Goal: Communication & Community: Answer question/provide support

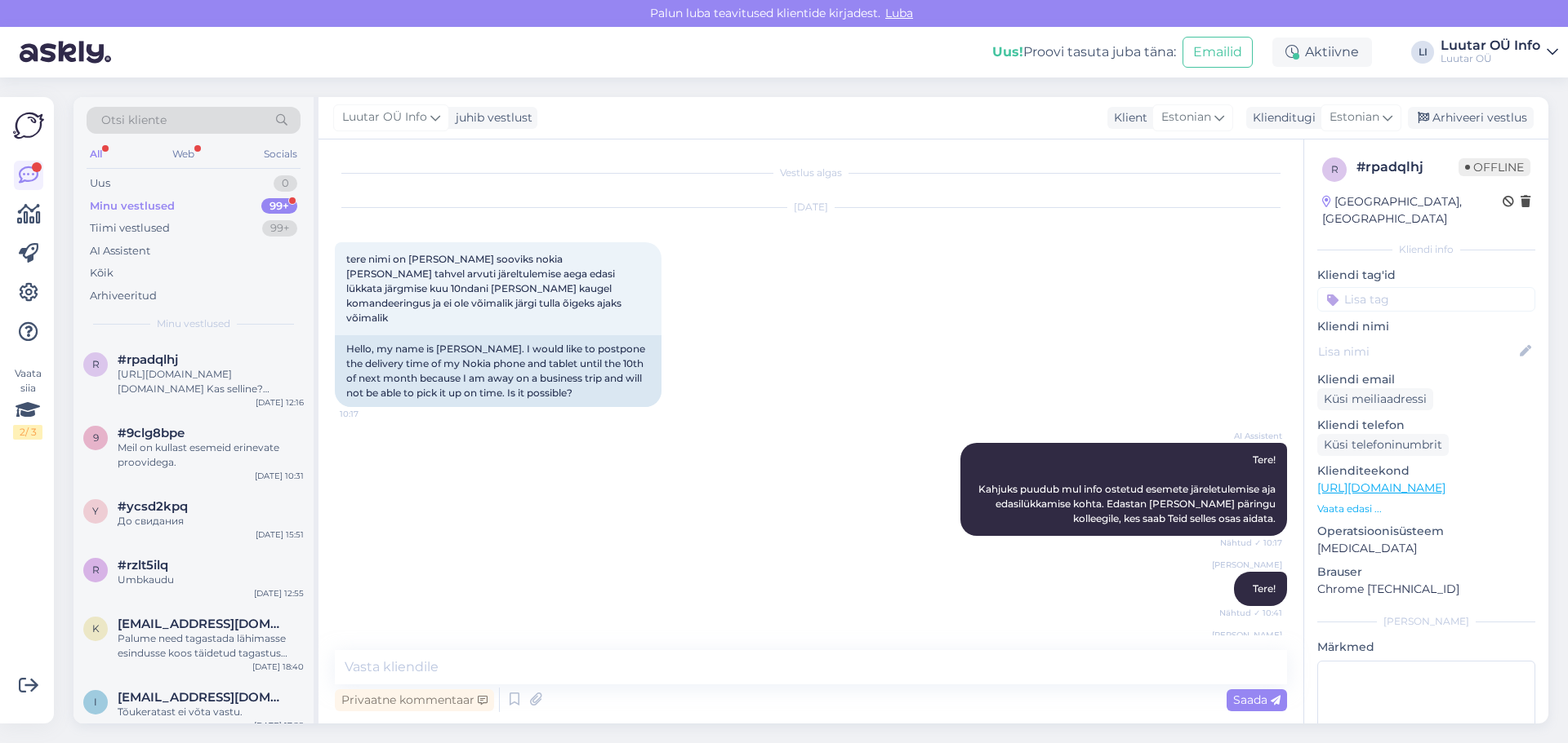
scroll to position [2969, 0]
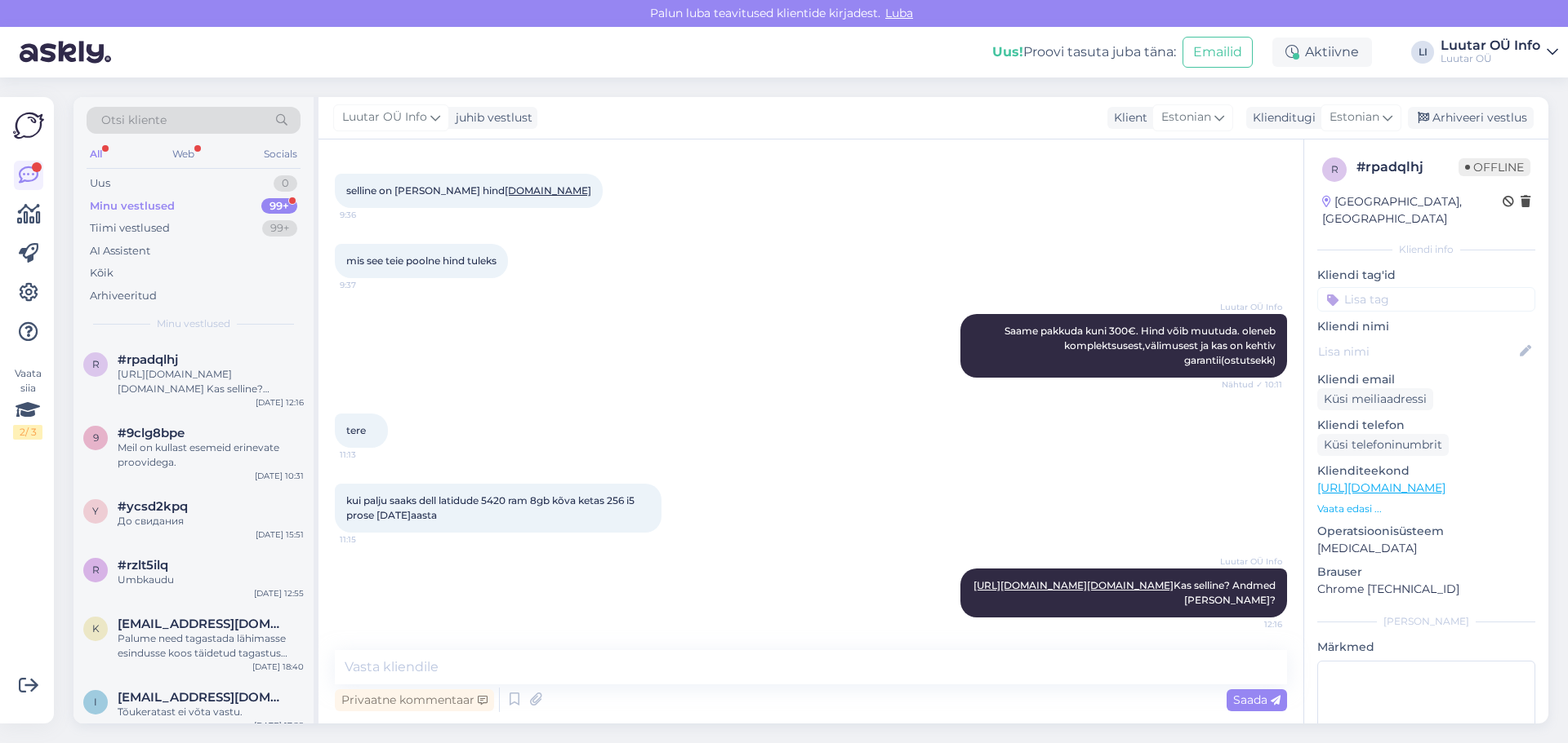
click at [173, 214] on div "Minu vestlused 99+" at bounding box center [193, 206] width 214 height 23
click at [173, 400] on div "r #rpadqlhj [URL][DOMAIN_NAME][DOMAIN_NAME] Kas selline? Andmed [PERSON_NAME]? …" at bounding box center [193, 377] width 240 height 73
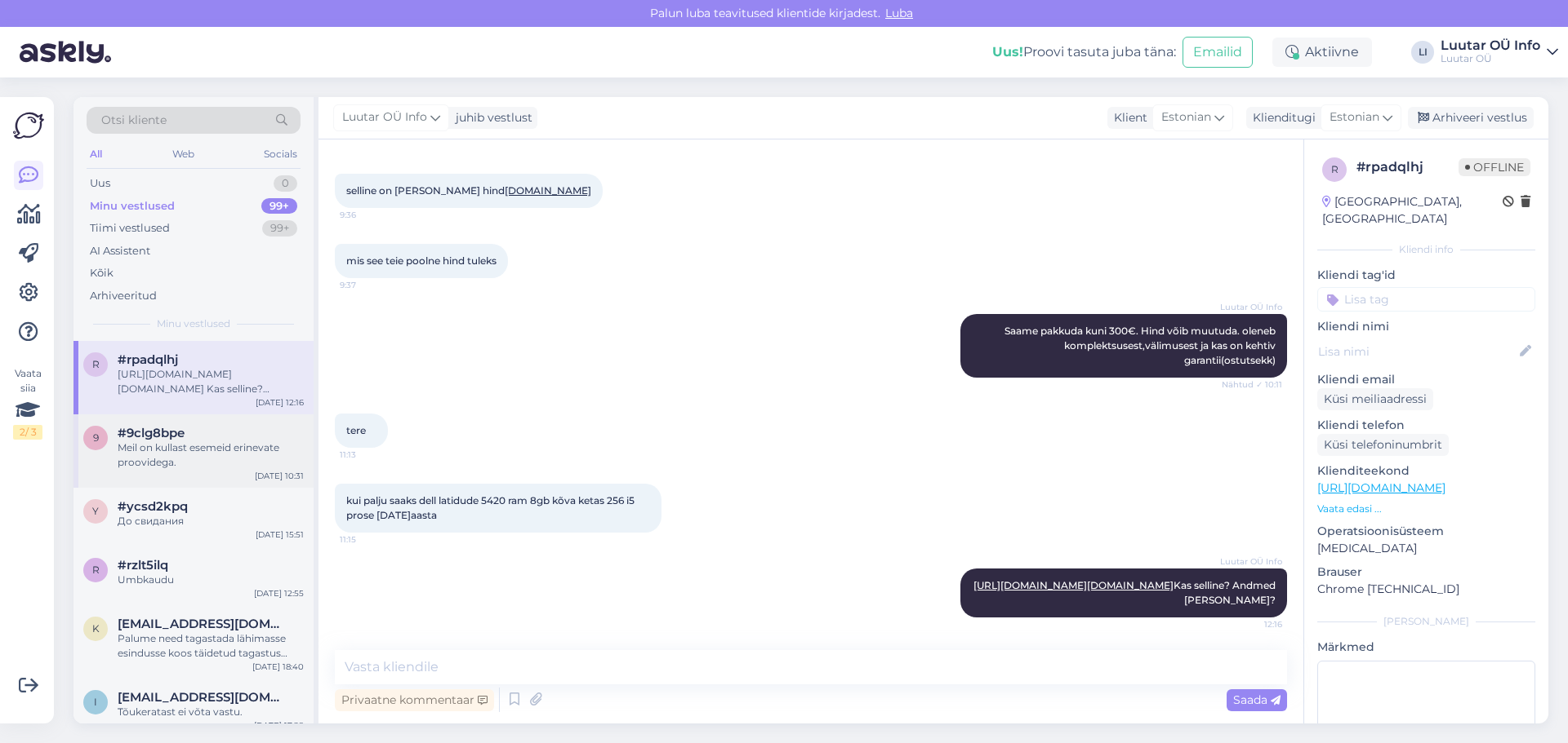
click at [138, 472] on div "9 #9clg8bpe Meil on kullast esemeid erinevate proovidega. [DATE] 10:31" at bounding box center [193, 451] width 240 height 73
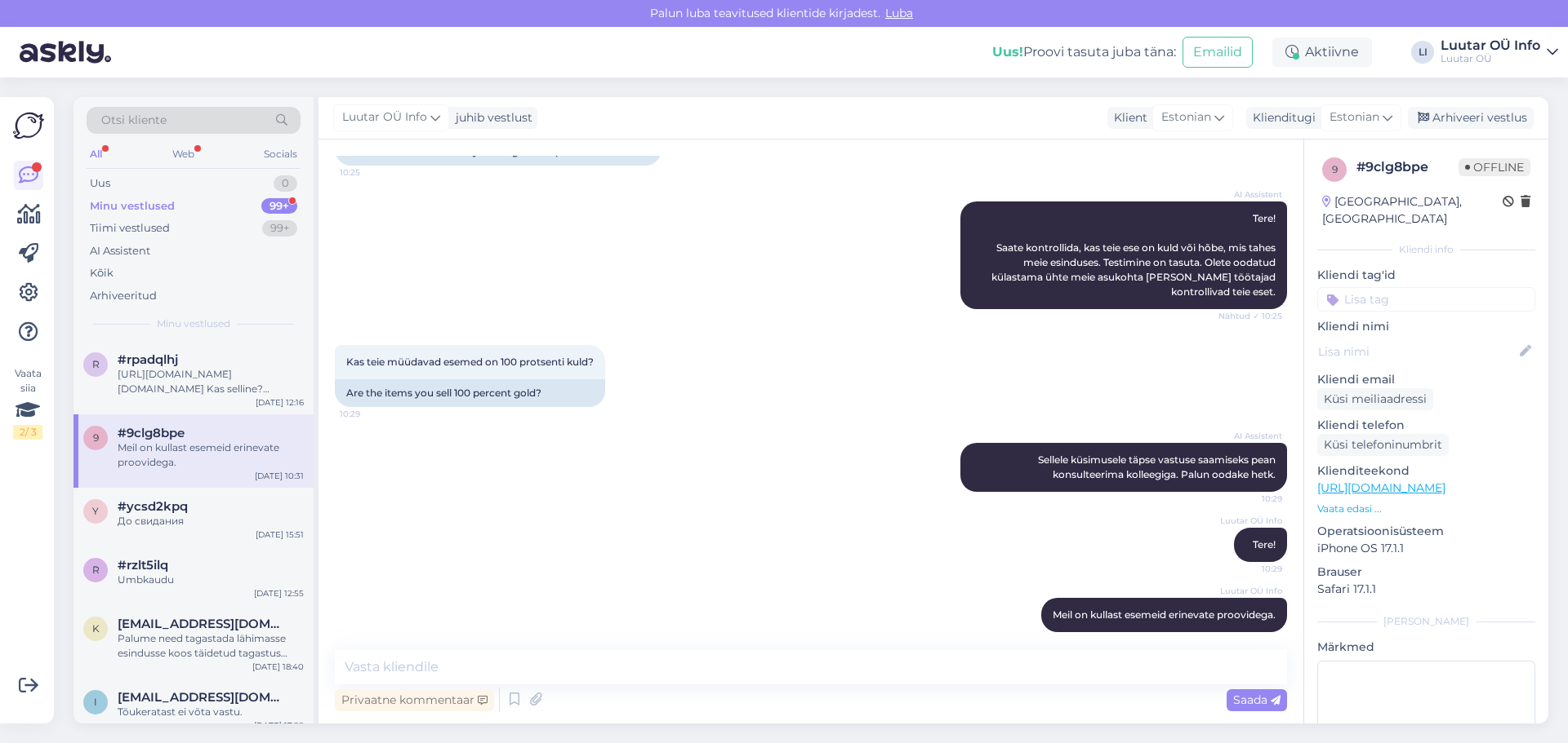
click at [191, 203] on div "Minu vestlused 99+" at bounding box center [193, 206] width 214 height 23
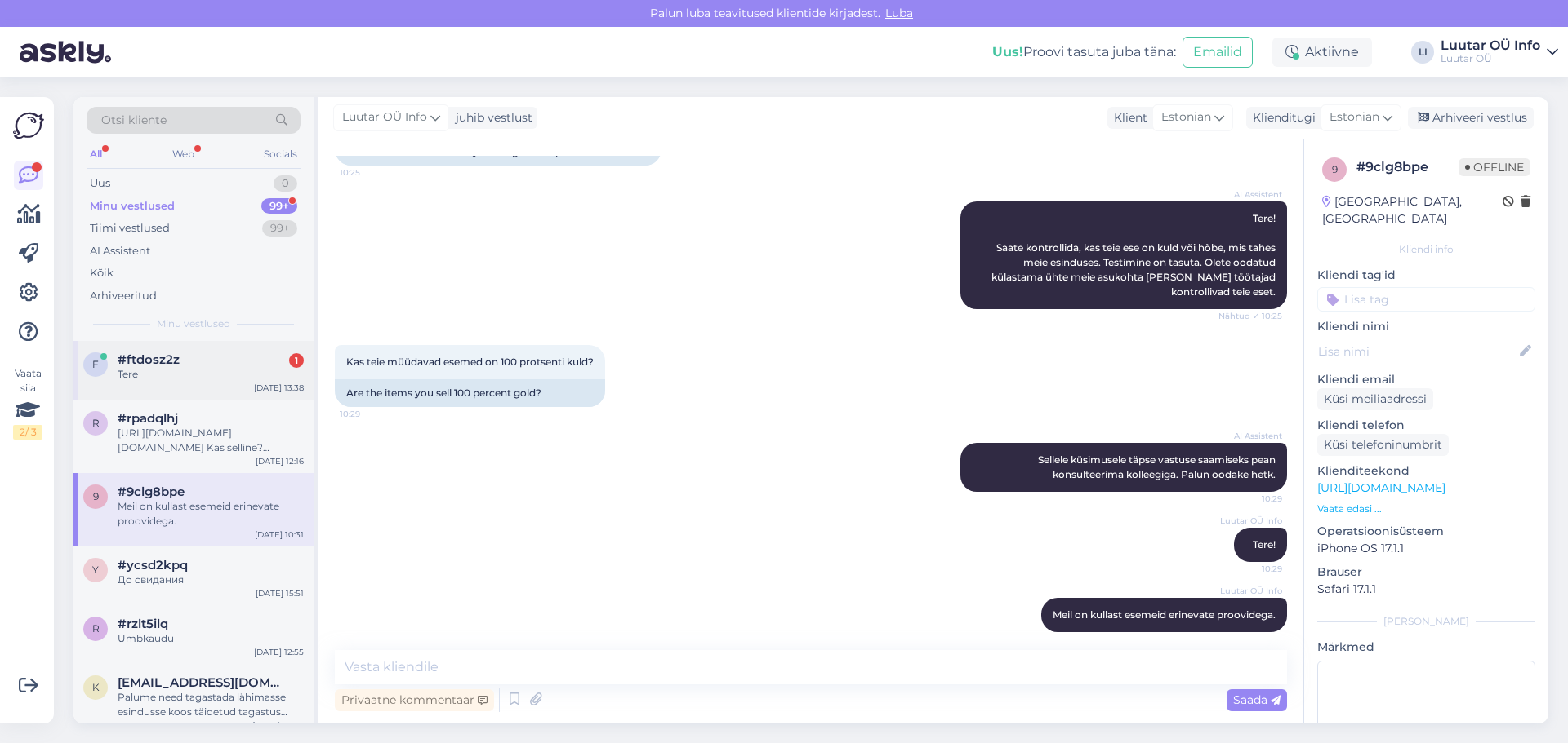
click at [192, 376] on div "Tere" at bounding box center [211, 374] width 186 height 15
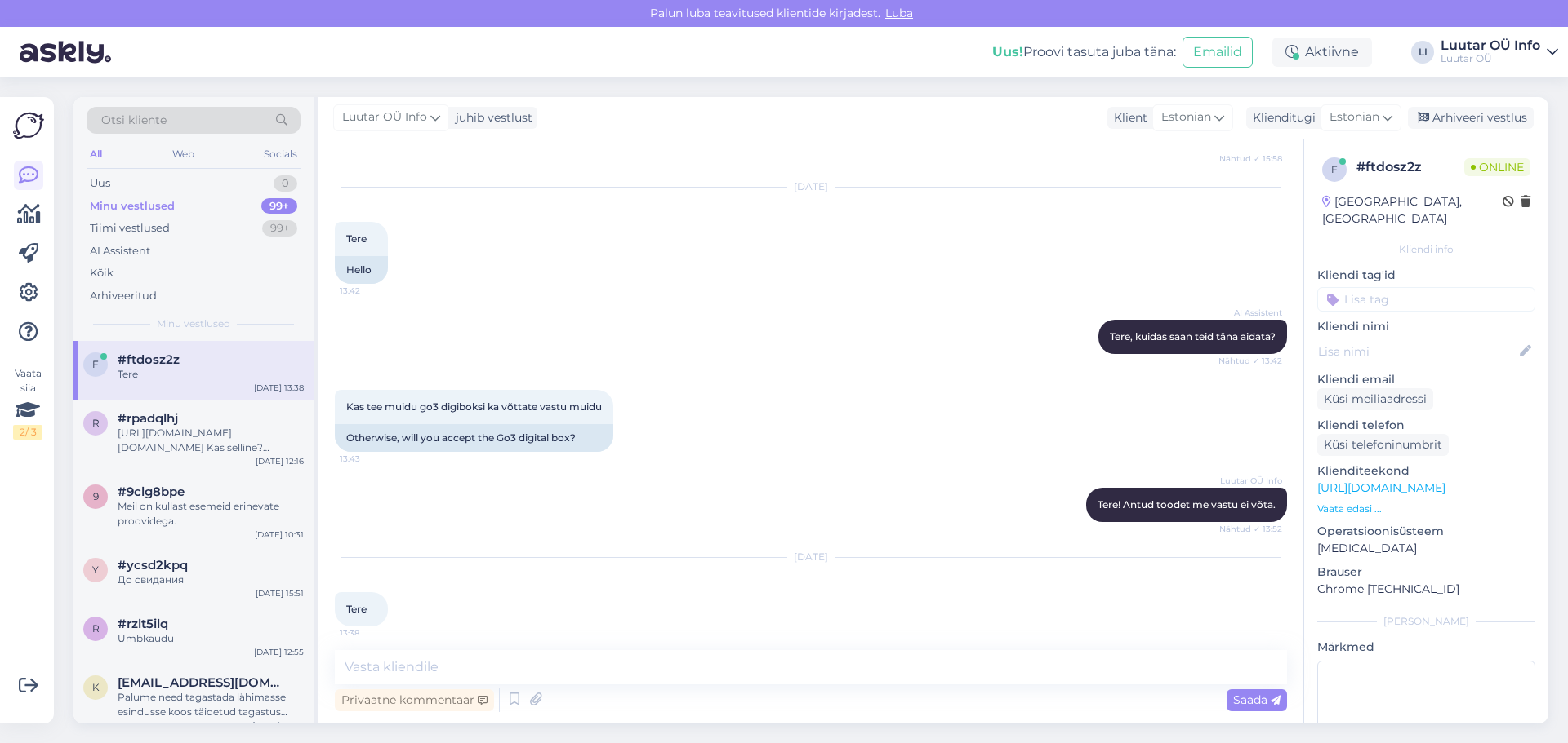
scroll to position [1459, 0]
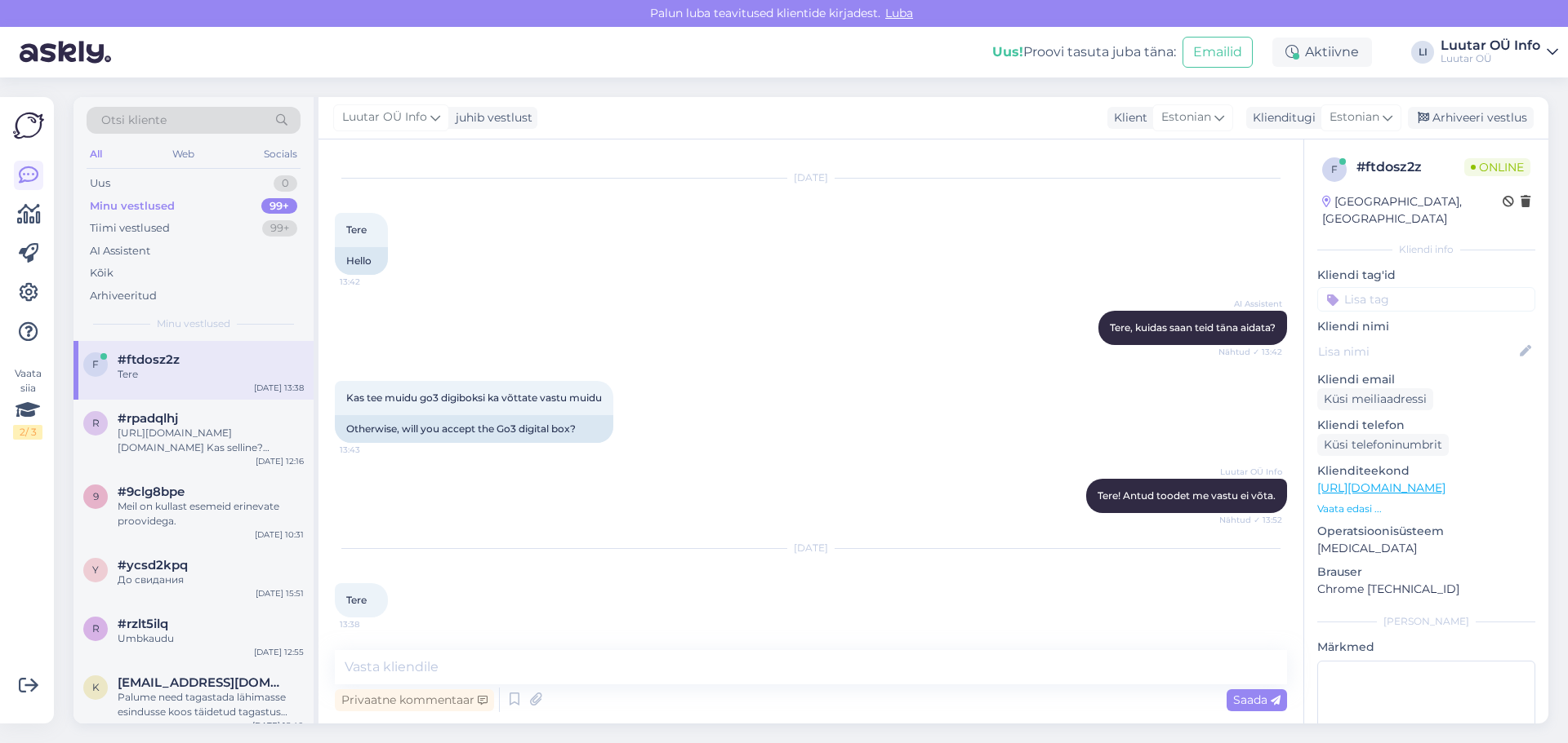
click at [196, 204] on div "Minu vestlused 99+" at bounding box center [193, 206] width 214 height 23
click at [769, 664] on textarea at bounding box center [811, 668] width 952 height 34
type textarea "Tere!"
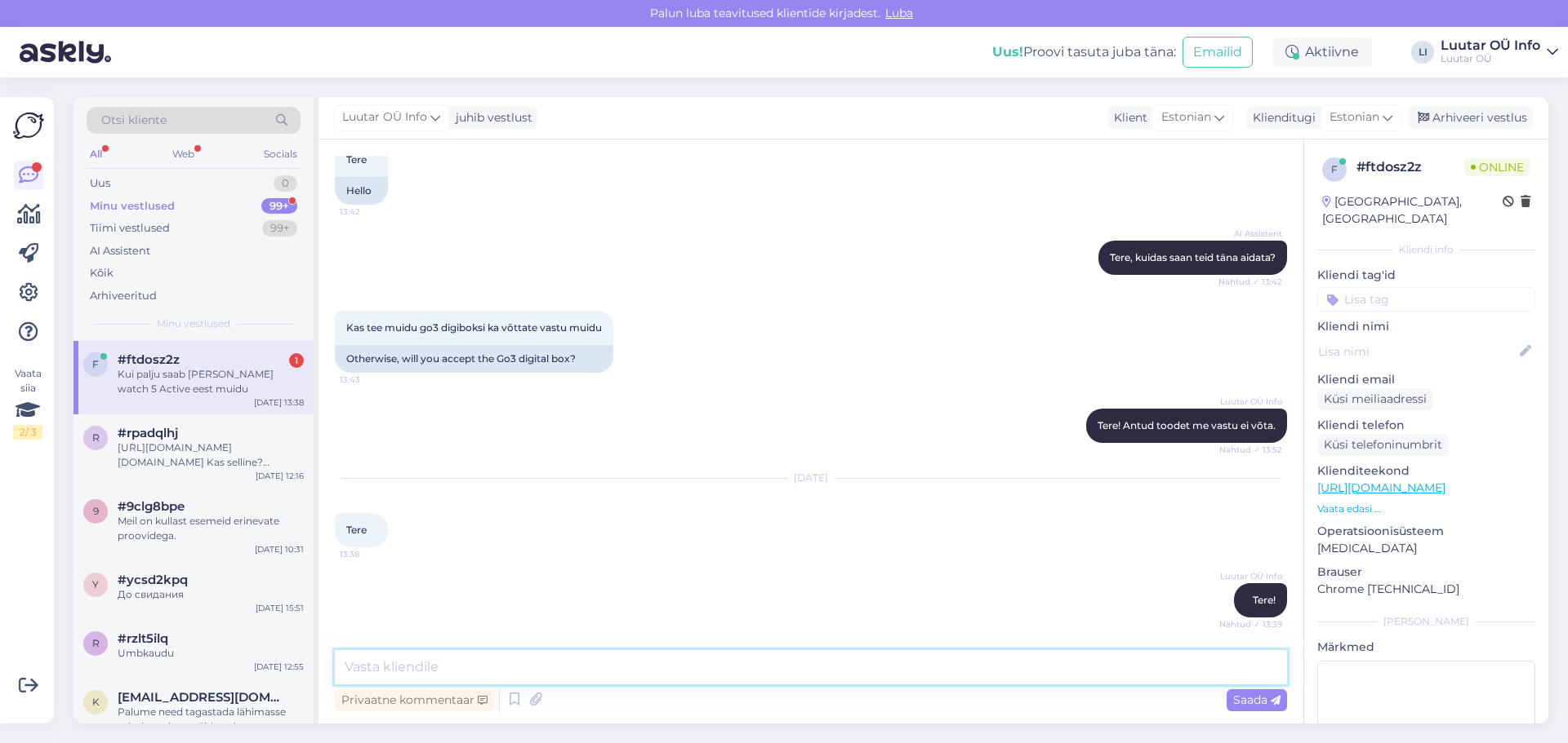
scroll to position [1600, 0]
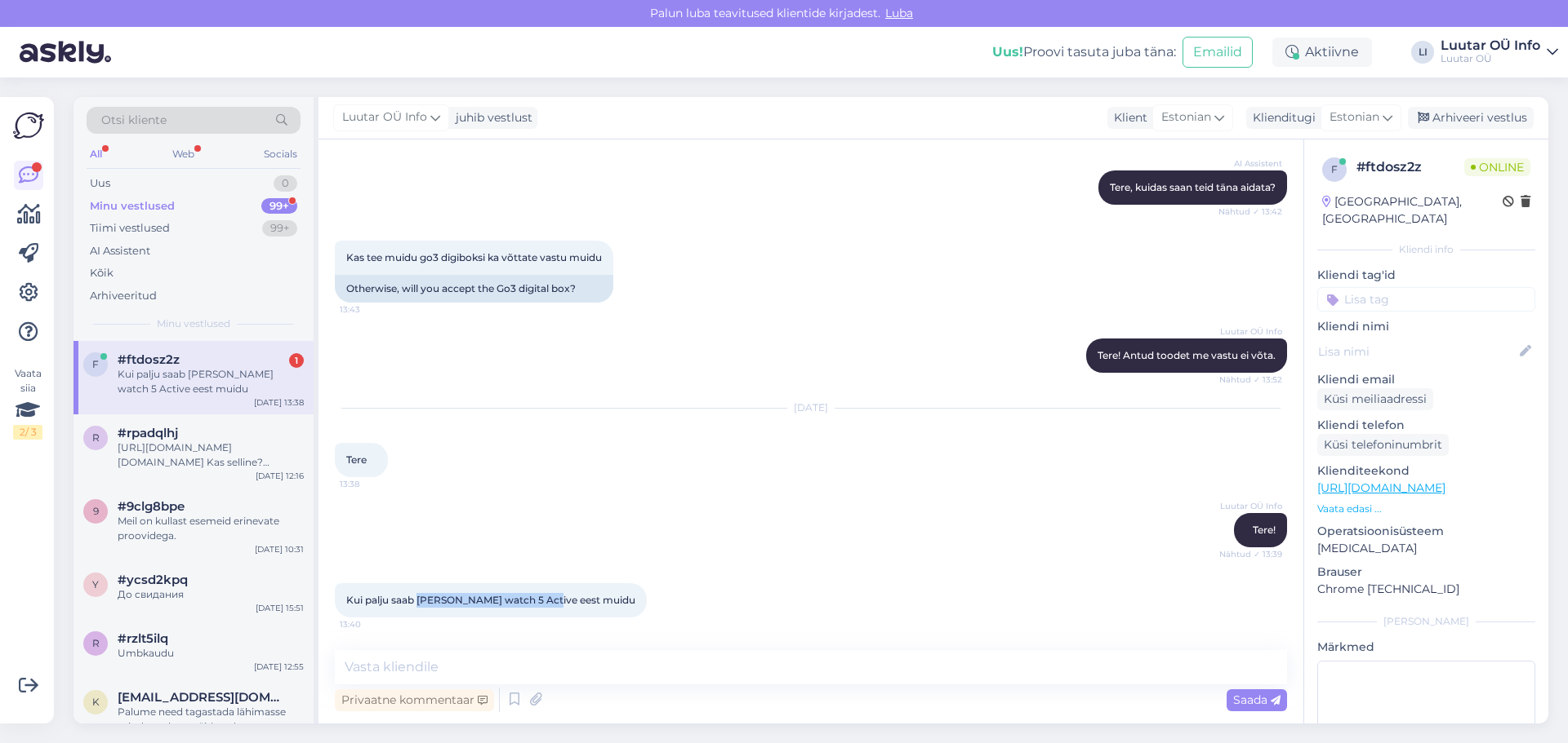
drag, startPoint x: 417, startPoint y: 597, endPoint x: 548, endPoint y: 590, distance: 131.2
click at [548, 590] on div "Kui palju saab [PERSON_NAME] watch 5 Active eest muidu 13:40" at bounding box center [490, 600] width 312 height 34
copy span "Redmi watch 5 Active eest"
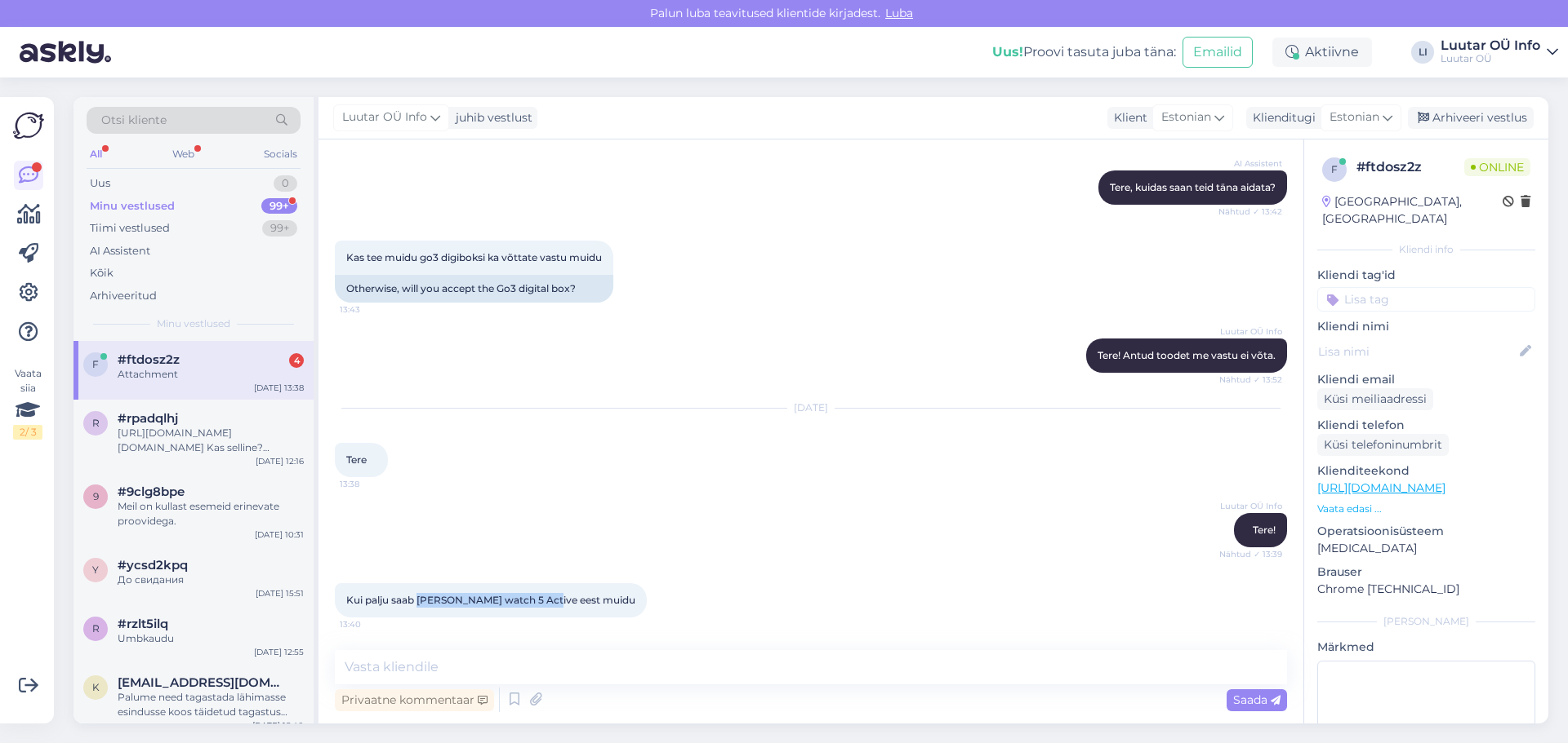
scroll to position [1908, 0]
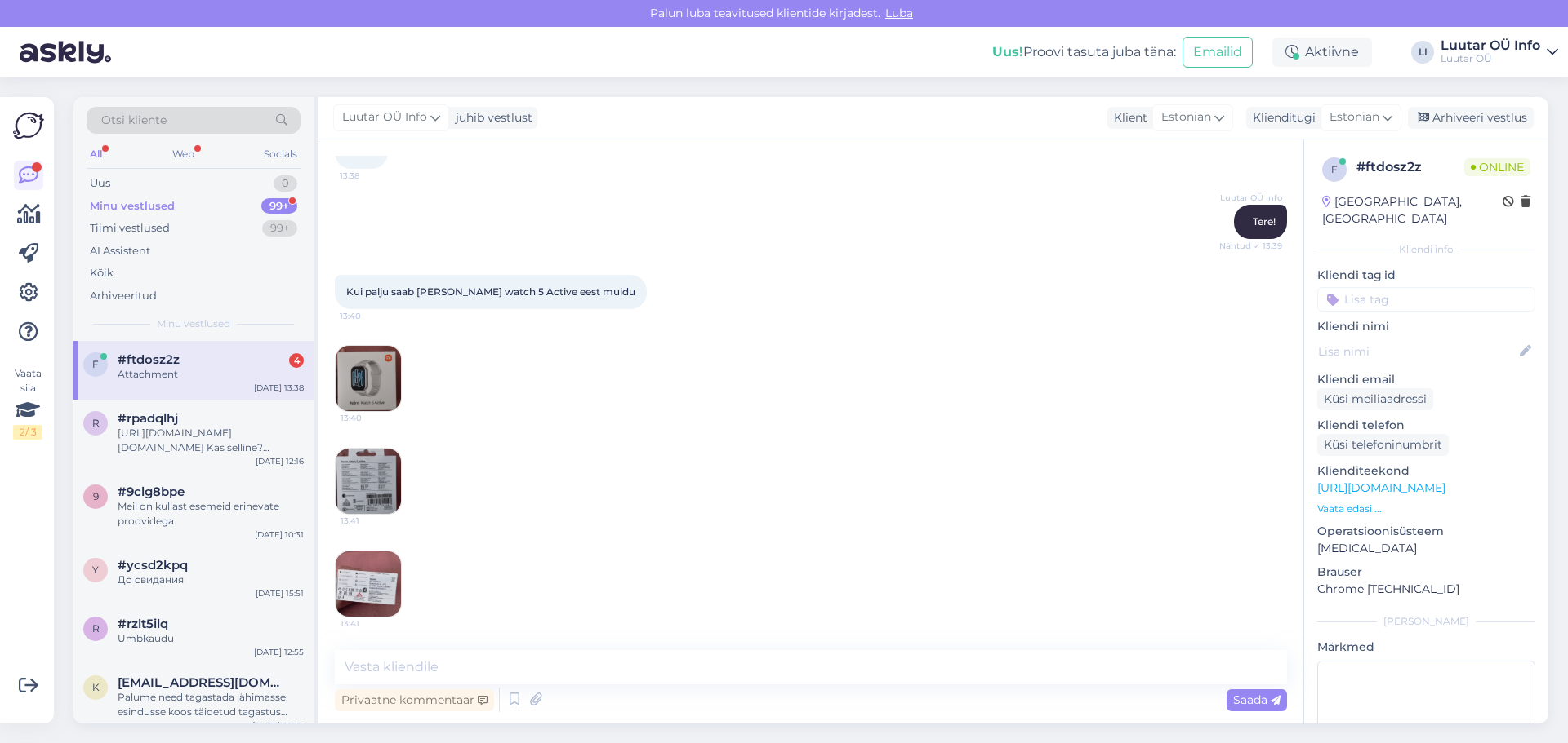
click at [549, 504] on div "13:41" at bounding box center [811, 482] width 952 height 102
click at [387, 383] on img at bounding box center [368, 378] width 65 height 65
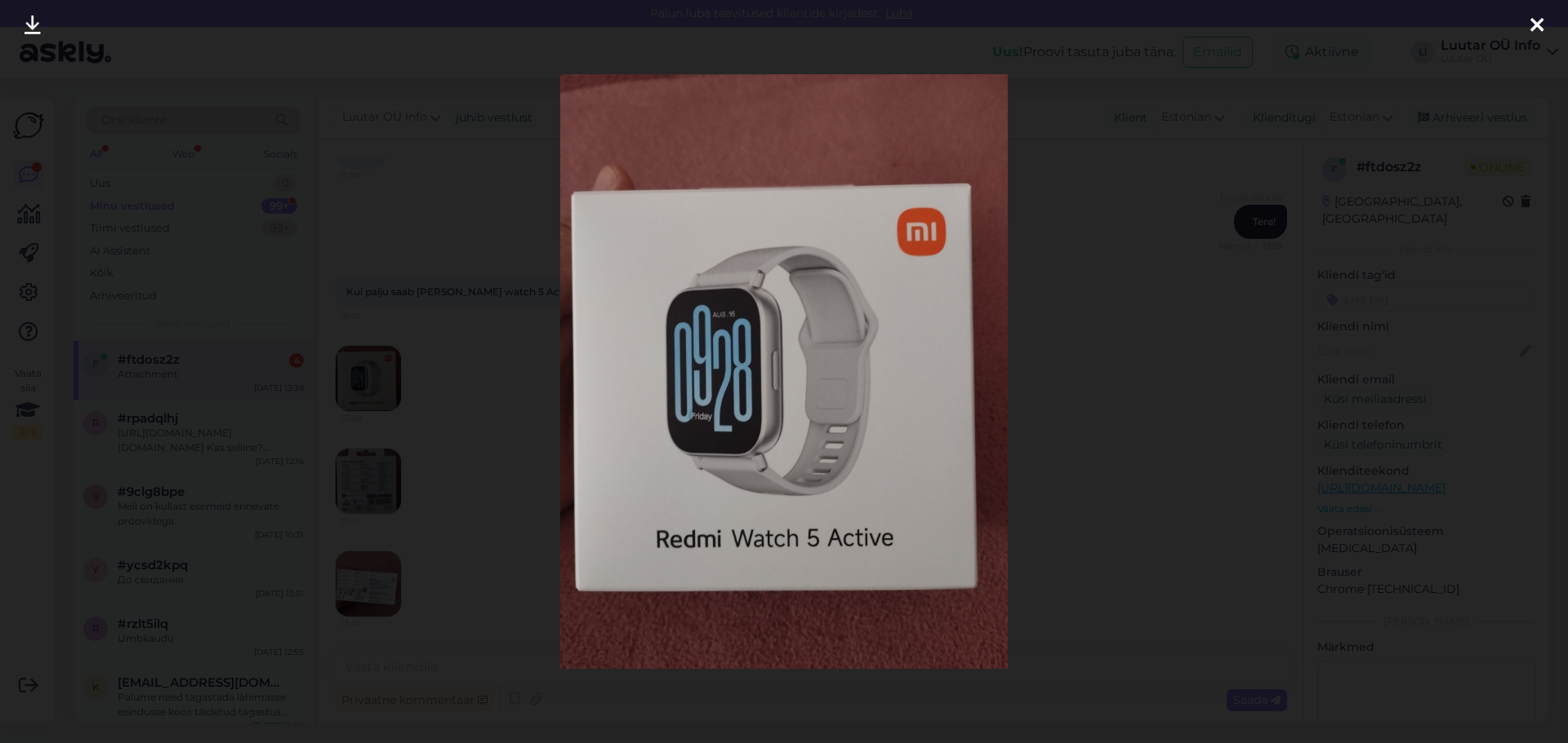
click at [1085, 336] on div at bounding box center [784, 372] width 1568 height 743
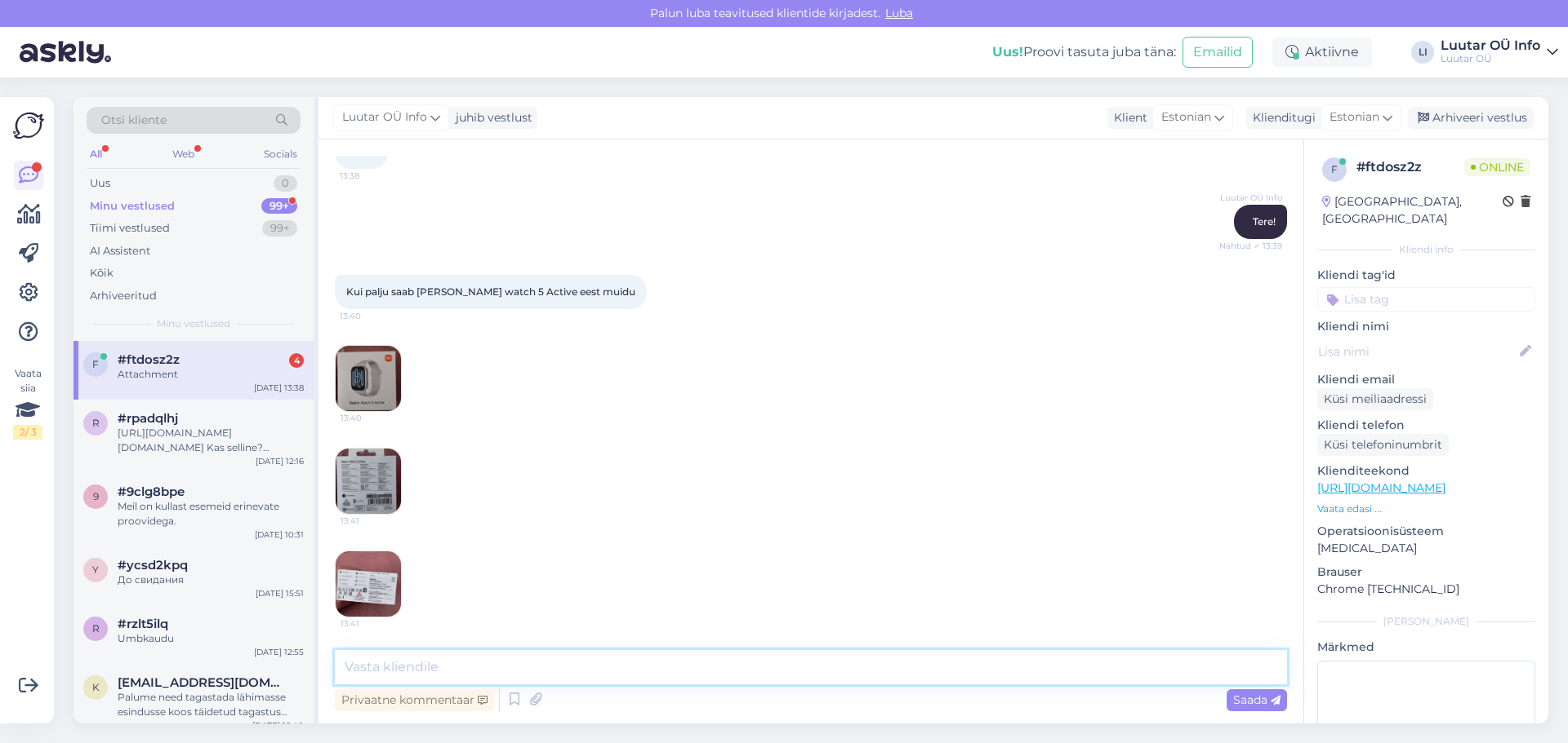
click at [555, 665] on textarea at bounding box center [811, 668] width 952 height 34
type textarea "Antud kella me vastu [PERSON_NAME]"
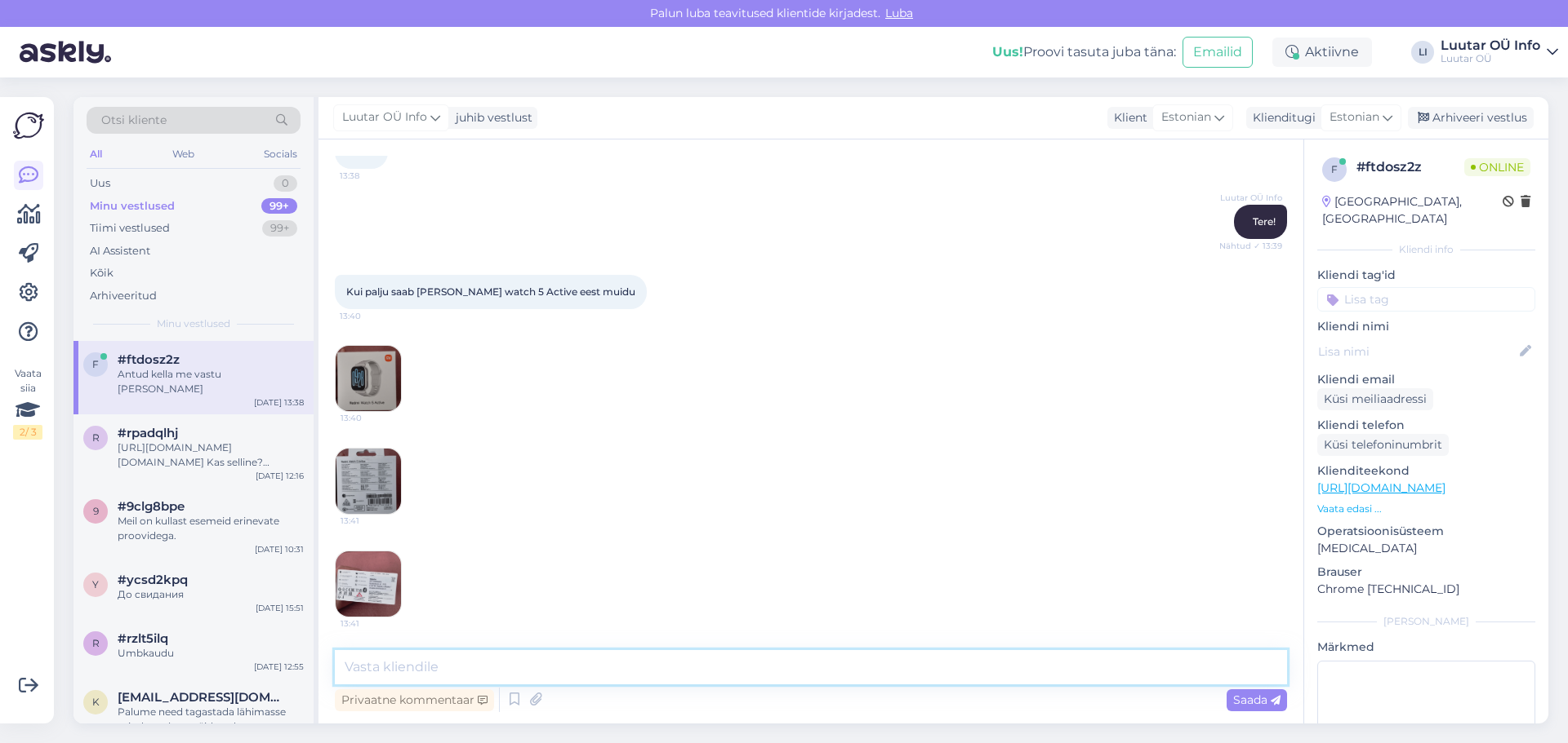
scroll to position [1978, 0]
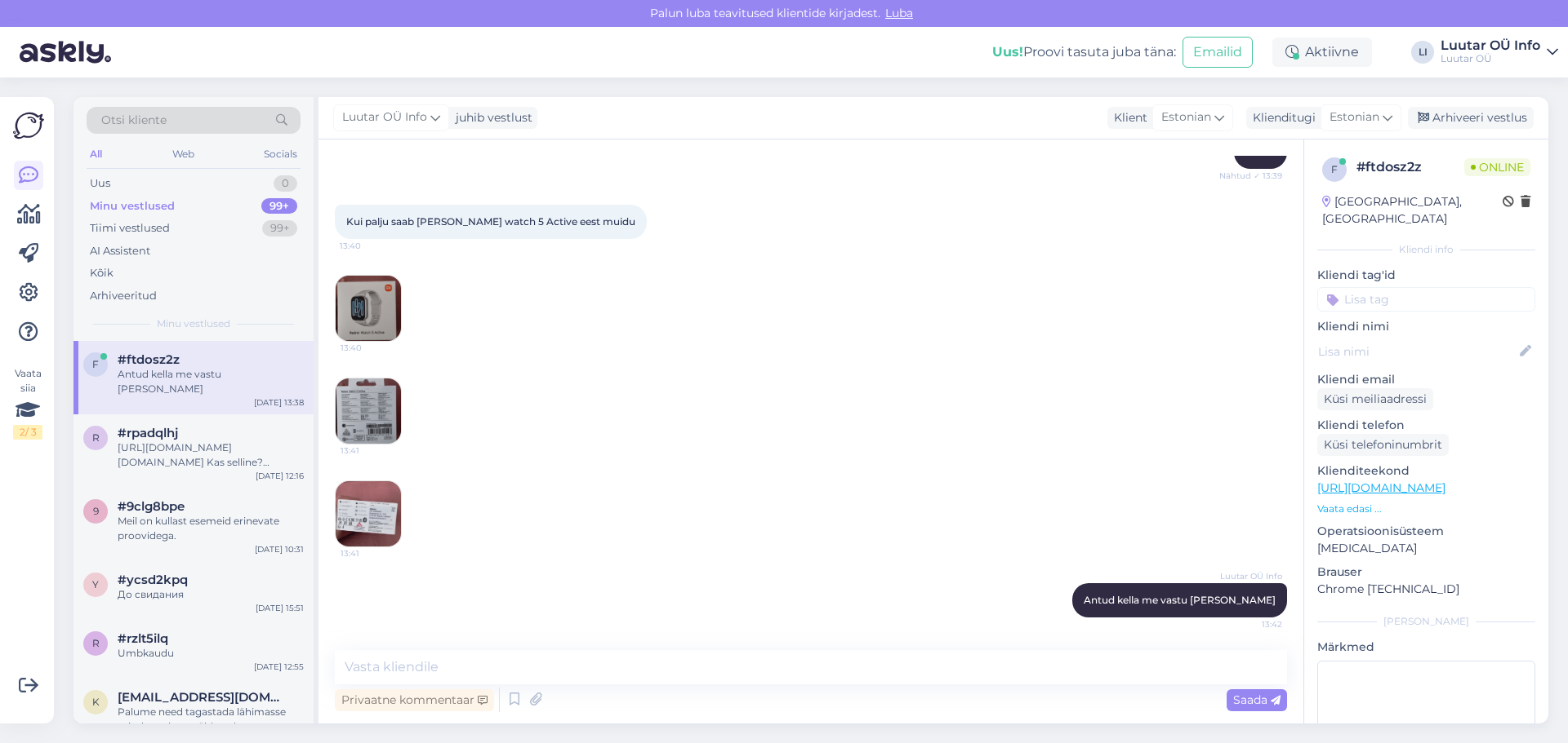
click at [631, 507] on div "13:41" at bounding box center [811, 514] width 952 height 102
click at [178, 188] on div "Uus 0" at bounding box center [193, 184] width 214 height 23
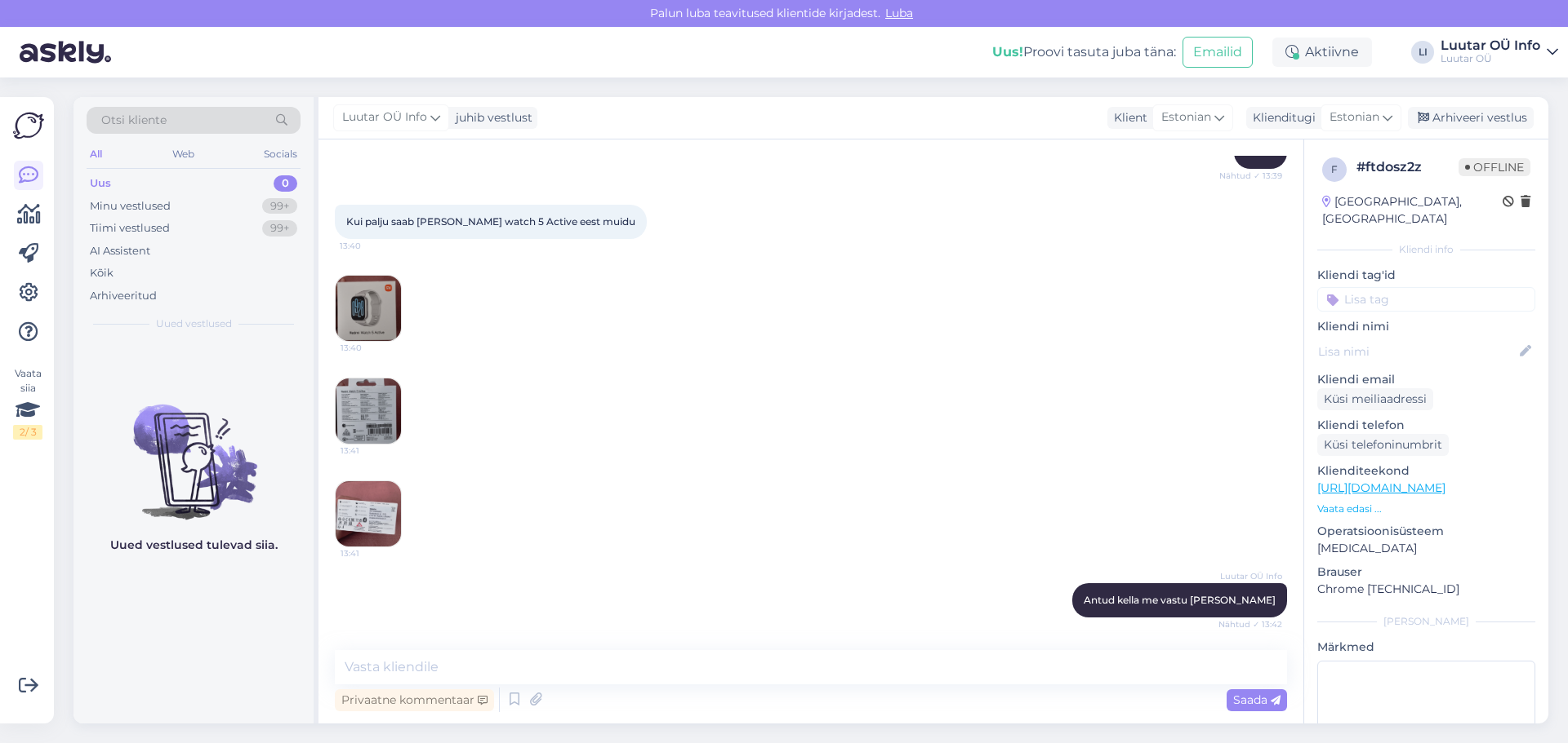
click at [1099, 412] on div "13:41" at bounding box center [811, 411] width 952 height 102
click at [1001, 375] on div "13:41" at bounding box center [811, 411] width 952 height 102
click at [232, 202] on div "Minu vestlused 99+" at bounding box center [193, 206] width 214 height 23
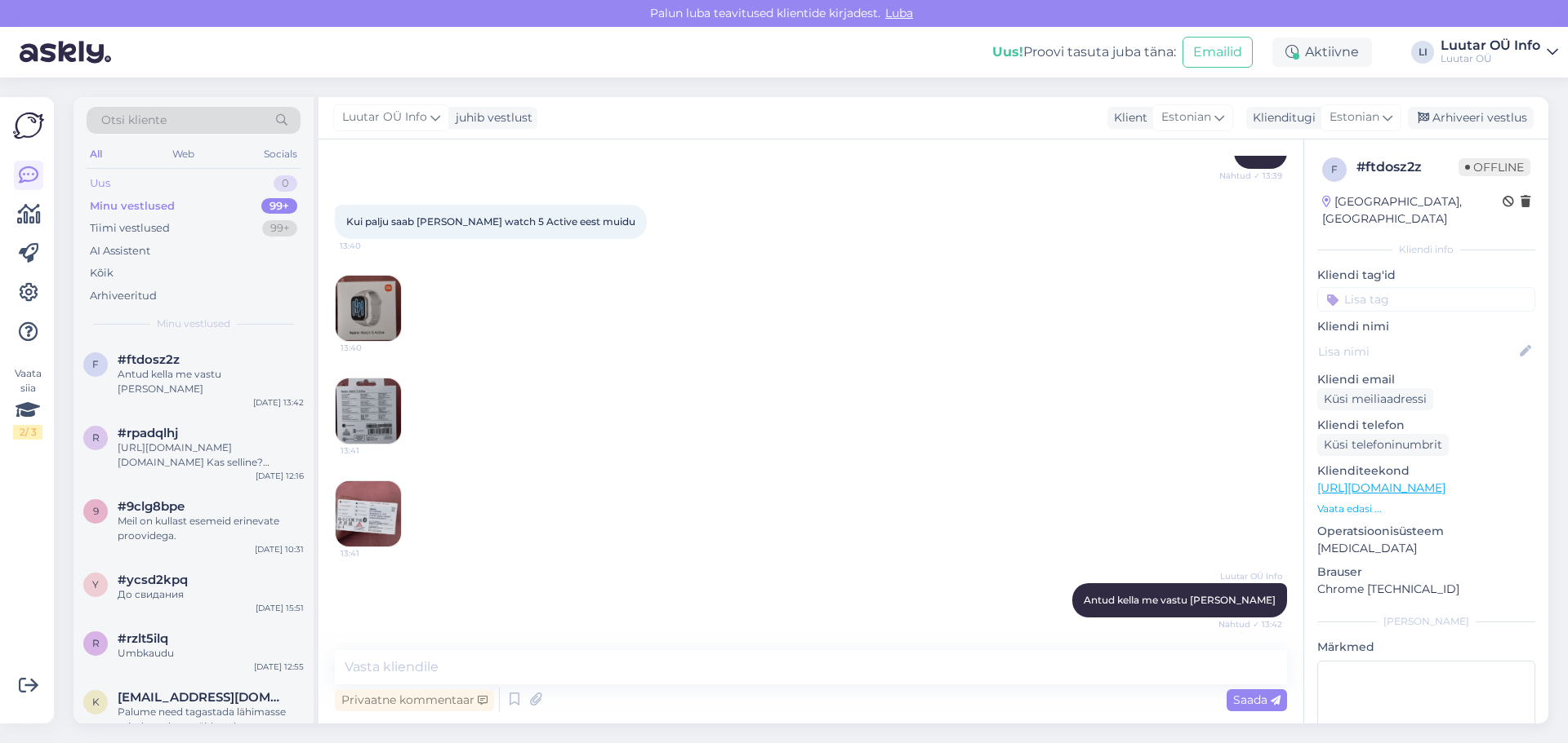
click at [216, 174] on div "Uus 0" at bounding box center [193, 184] width 214 height 23
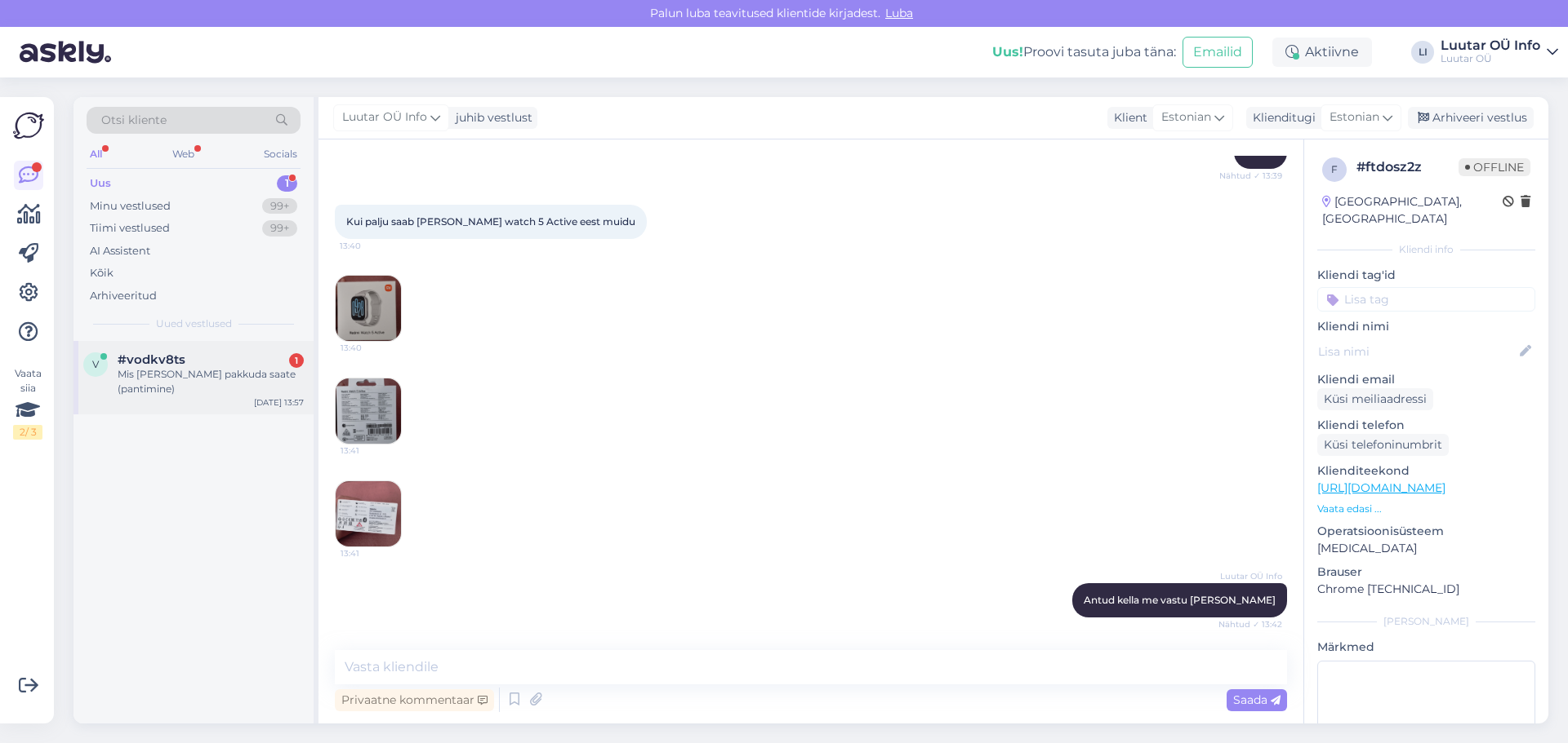
click at [183, 384] on div "v #vodkv8ts 1 Mis [PERSON_NAME] pakkuda saate (pantimine) [DATE] 13:57" at bounding box center [193, 377] width 240 height 73
